Goal: Check status: Check status

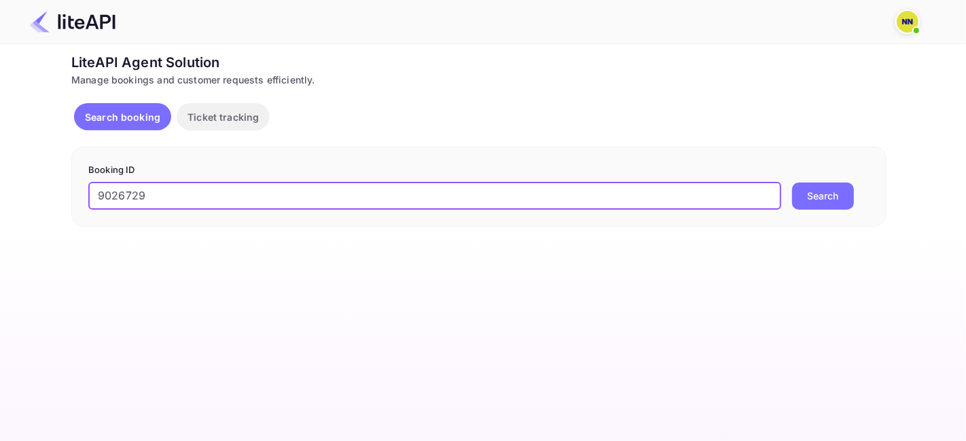
type input "9026729"
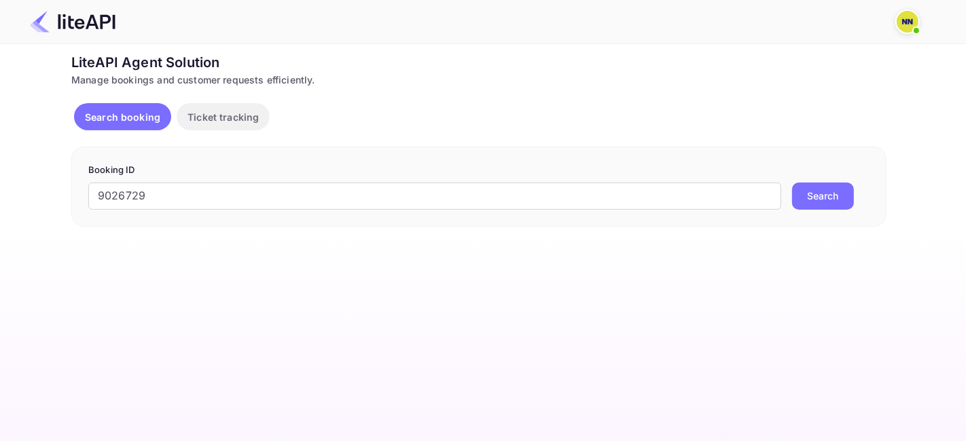
click at [820, 185] on button "Search" at bounding box center [823, 196] width 62 height 27
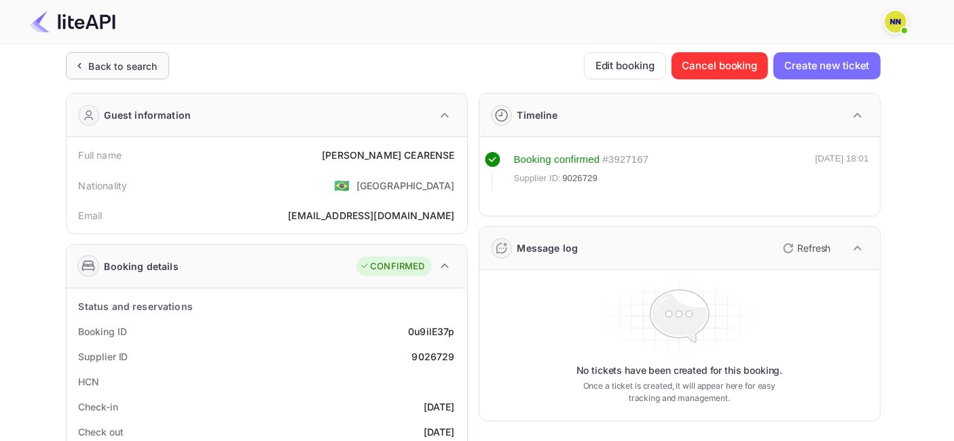
click at [125, 73] on div "Back to search" at bounding box center [123, 66] width 69 height 14
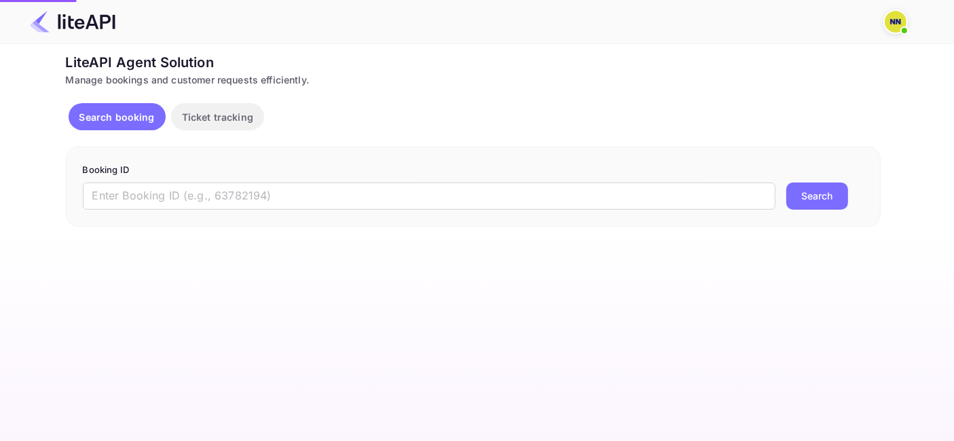
click at [125, 73] on div "Manage bookings and customer requests efficiently." at bounding box center [473, 80] width 815 height 14
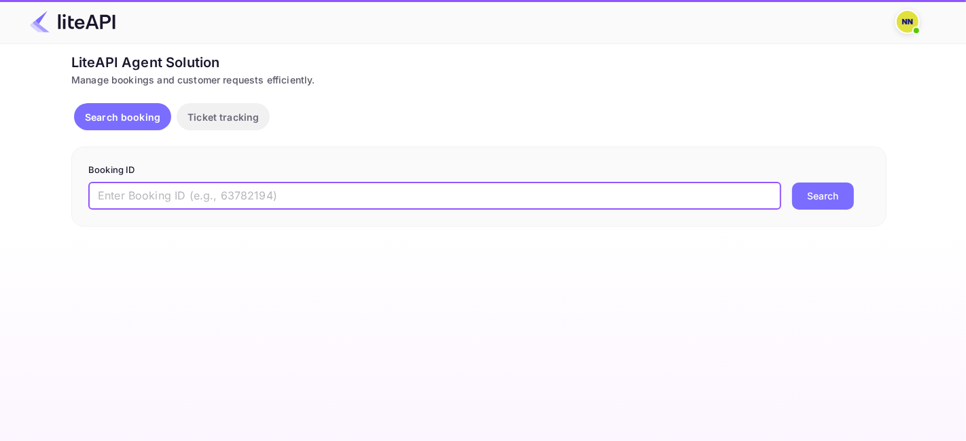
click at [153, 195] on input "text" at bounding box center [434, 196] width 693 height 27
paste input "9051933"
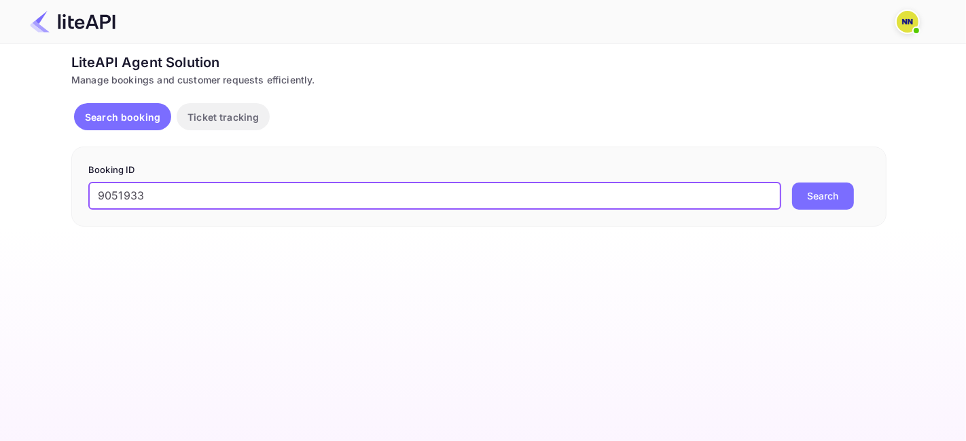
type input "9051933"
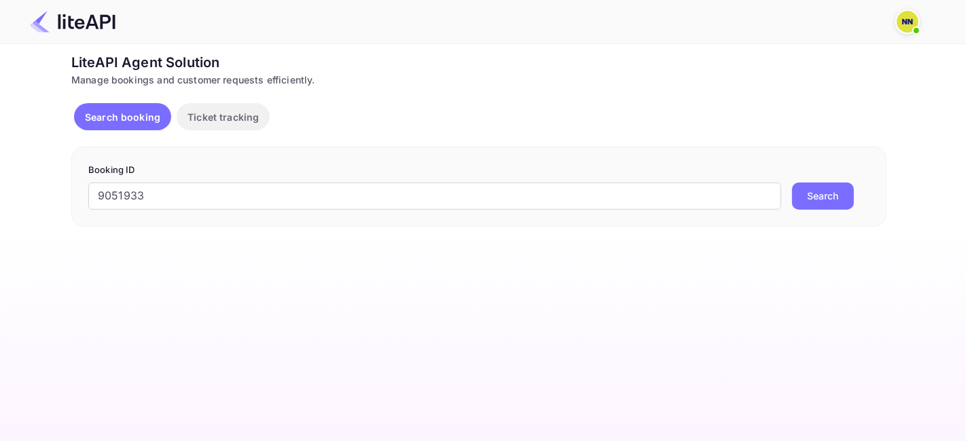
click at [804, 200] on button "Search" at bounding box center [823, 196] width 62 height 27
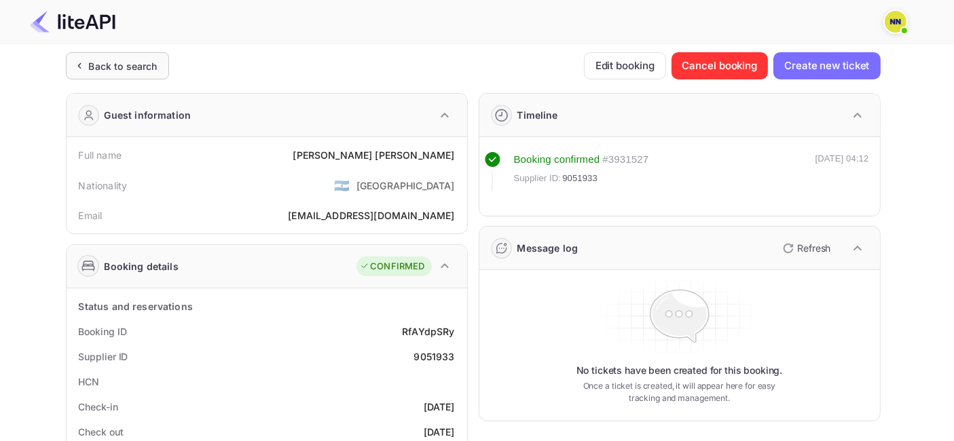
click at [118, 61] on div "Back to search" at bounding box center [123, 66] width 69 height 14
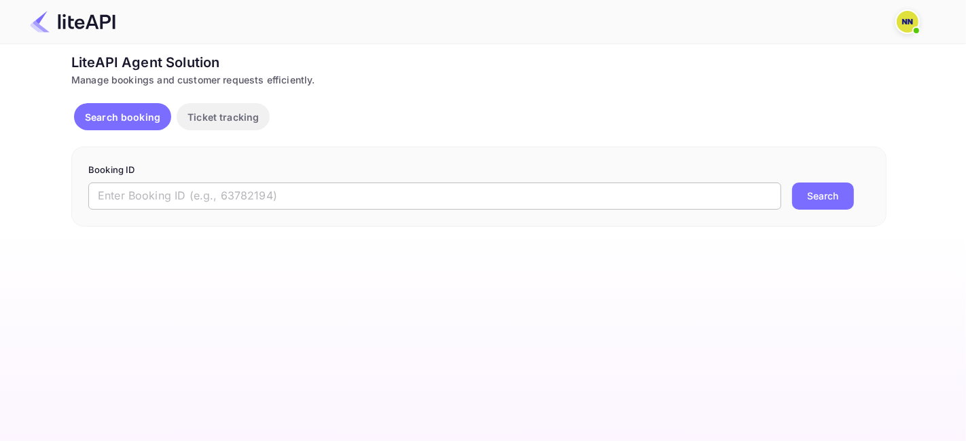
click at [187, 195] on input "text" at bounding box center [434, 196] width 693 height 27
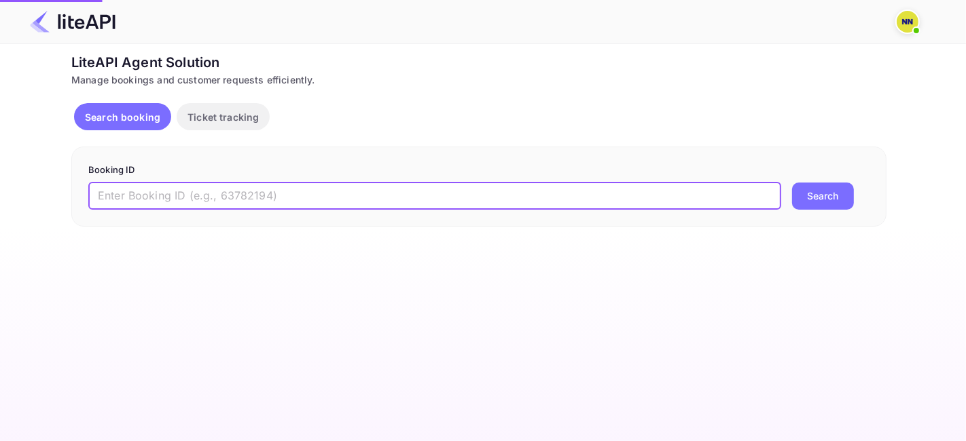
paste input "9163138"
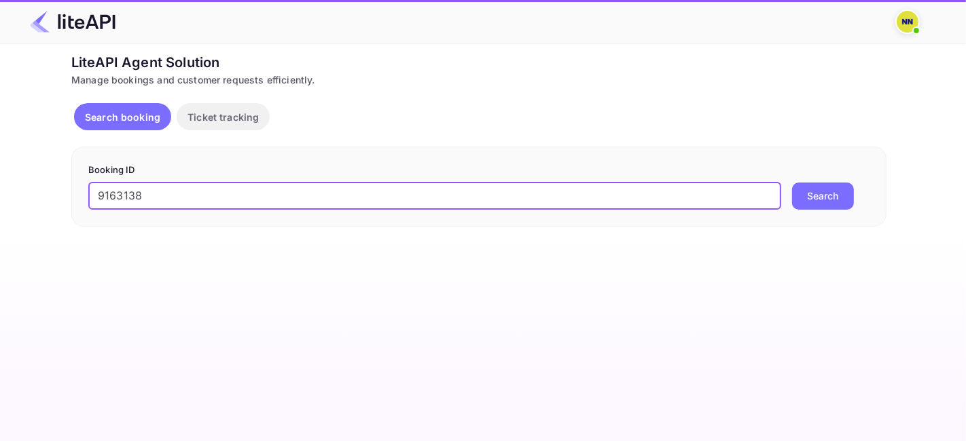
type input "9163138"
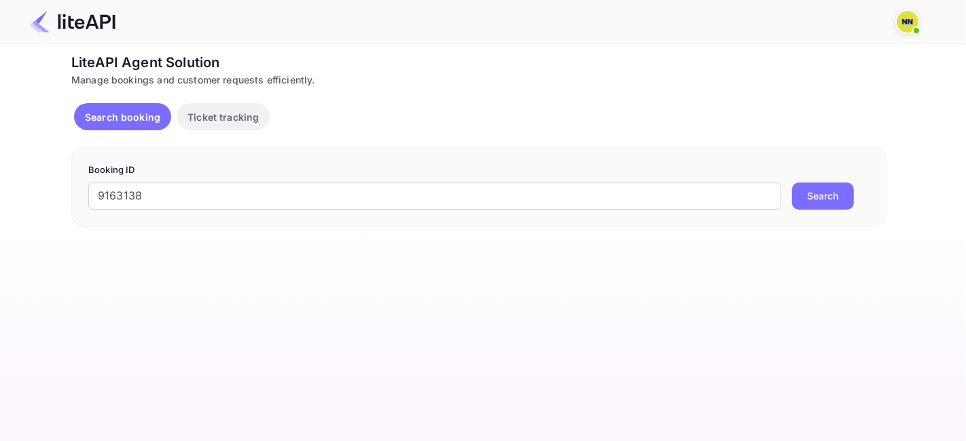
click at [816, 202] on button "Search" at bounding box center [823, 196] width 62 height 27
